Goal: Information Seeking & Learning: Learn about a topic

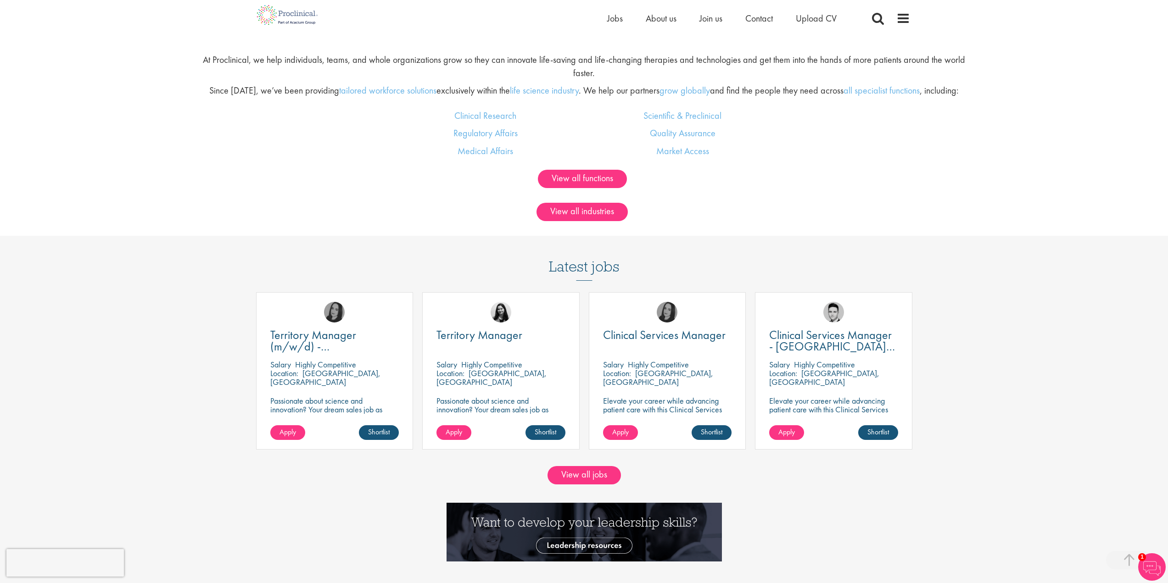
scroll to position [826, 0]
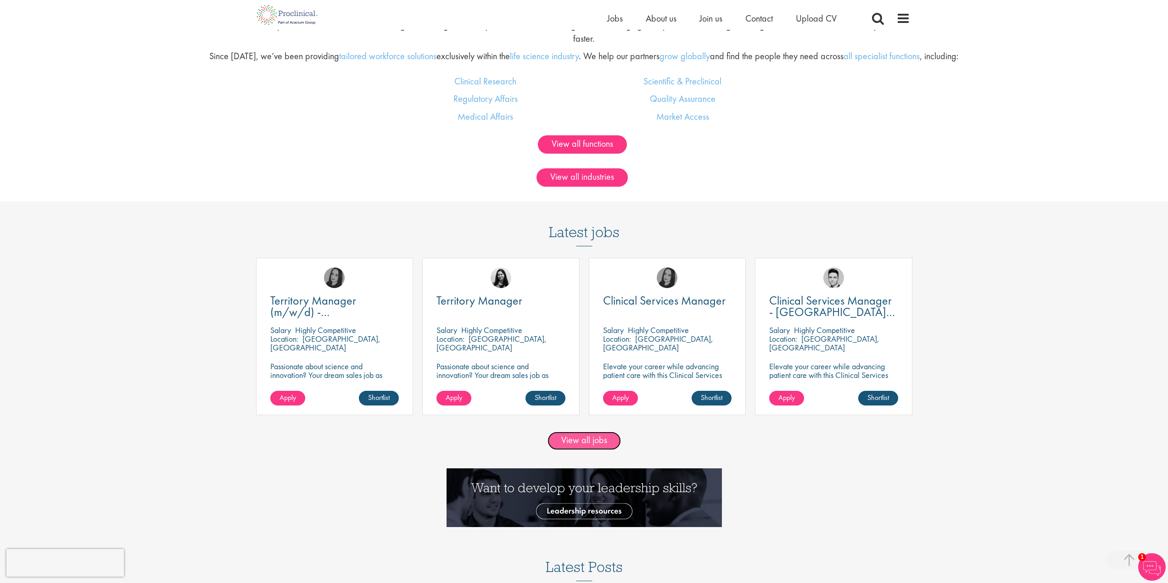
click at [599, 434] on link "View all jobs" at bounding box center [583, 441] width 73 height 18
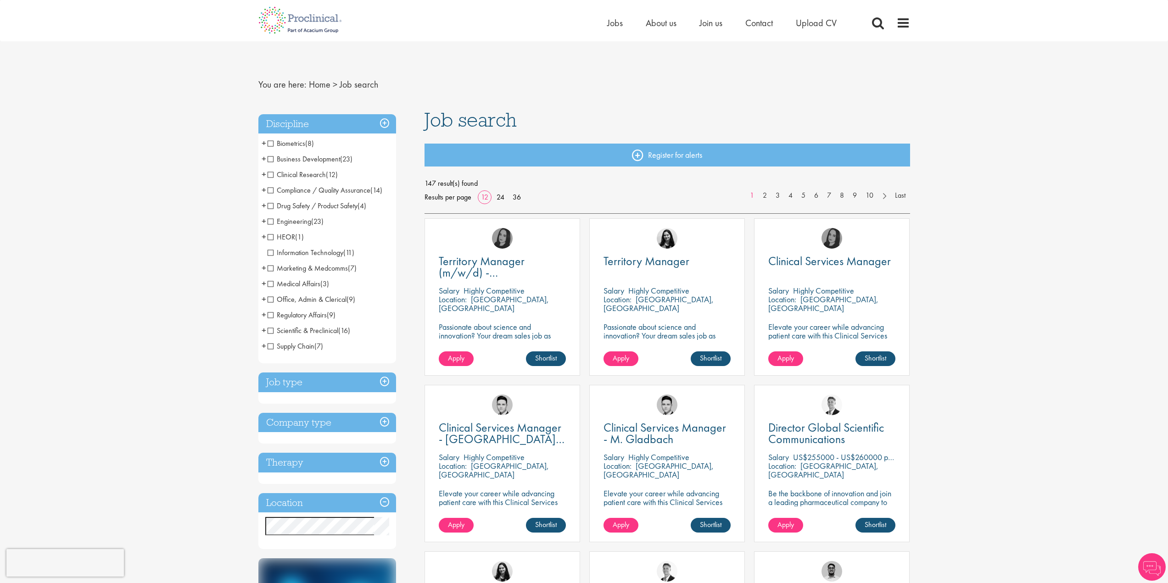
click at [269, 176] on span "Clinical Research" at bounding box center [296, 175] width 58 height 10
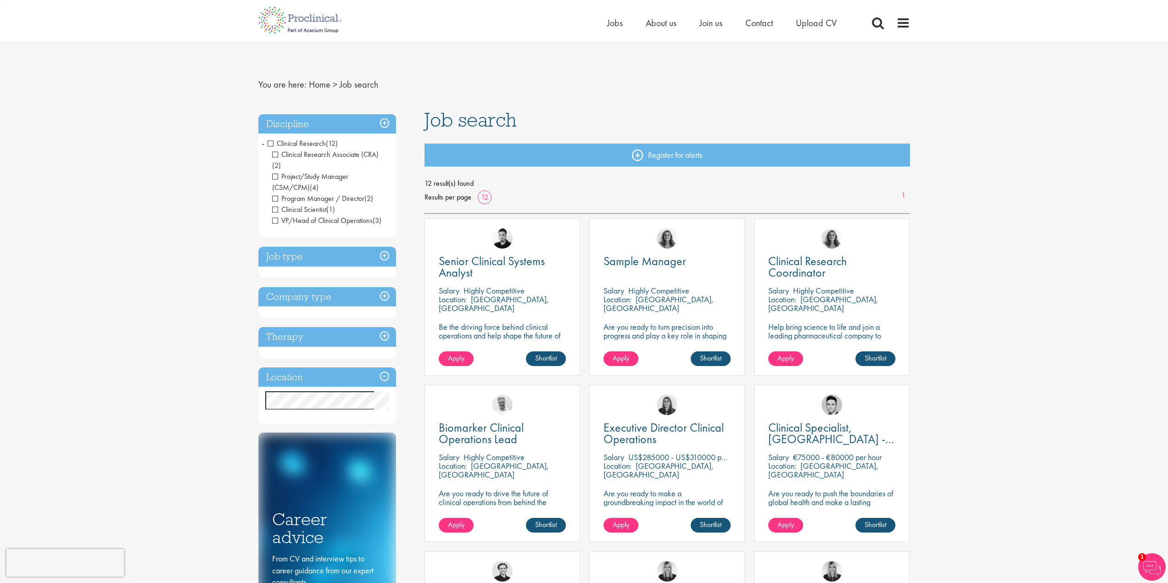
click at [271, 142] on span "Clinical Research" at bounding box center [296, 144] width 58 height 10
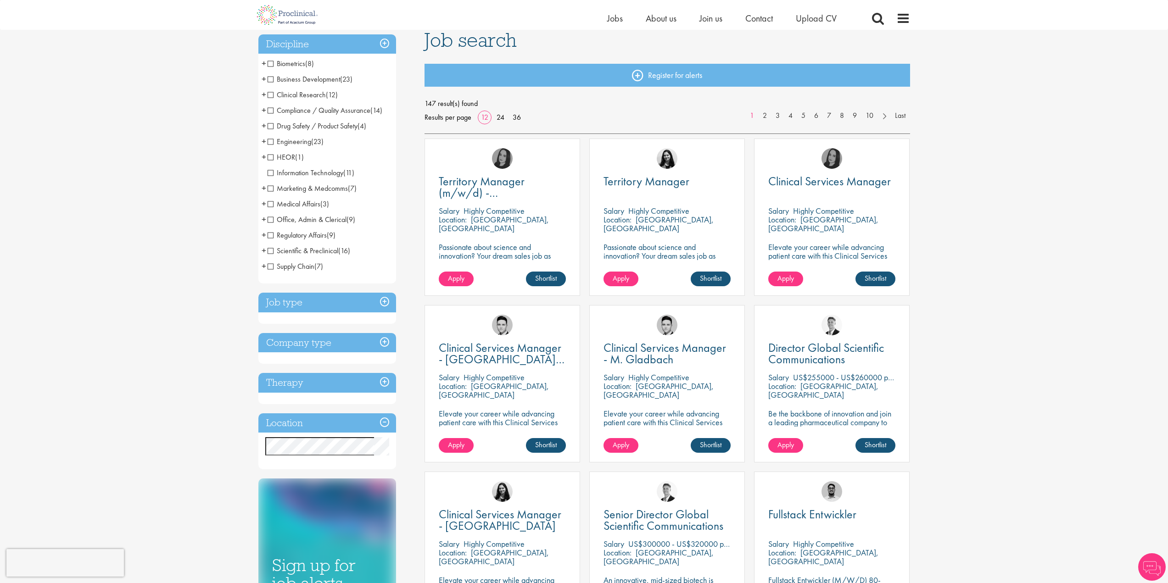
scroll to position [184, 0]
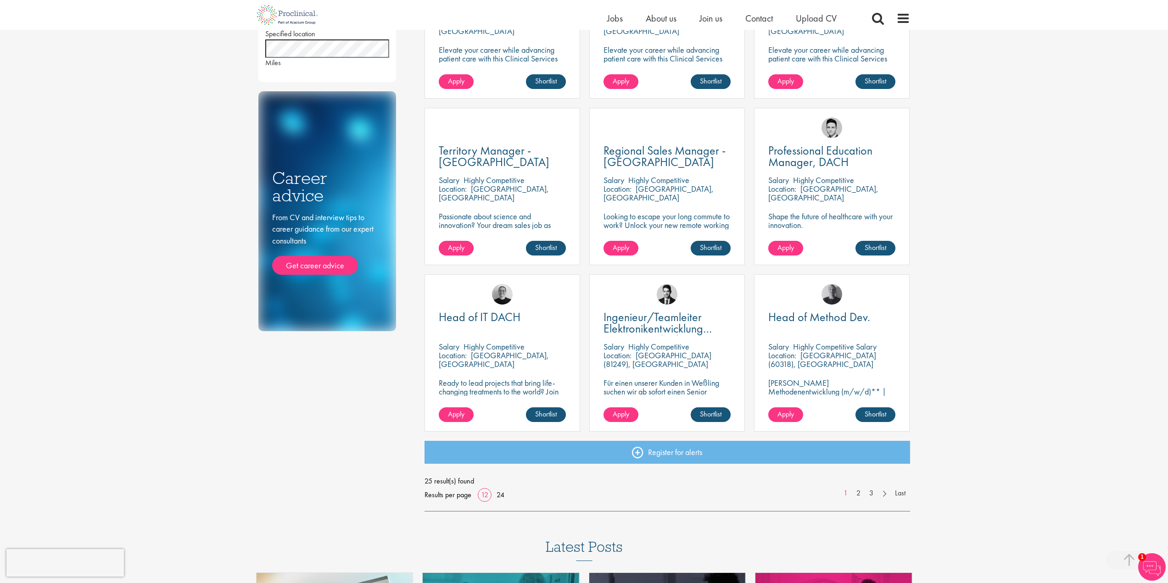
scroll to position [551, 0]
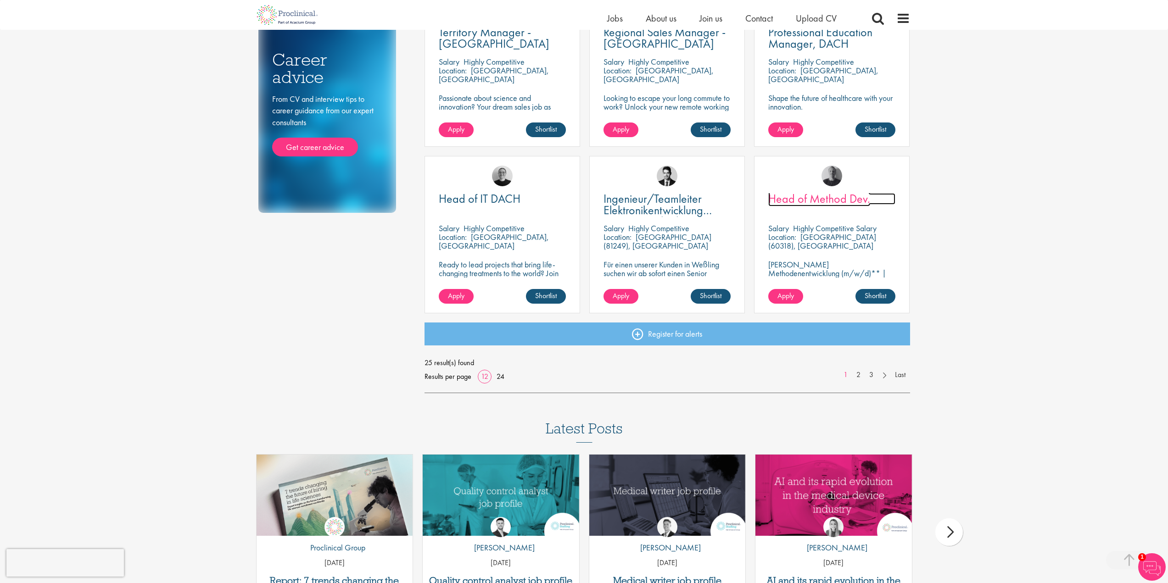
click at [836, 199] on span "Head of Method Dev." at bounding box center [819, 199] width 102 height 16
